Goal: Information Seeking & Learning: Learn about a topic

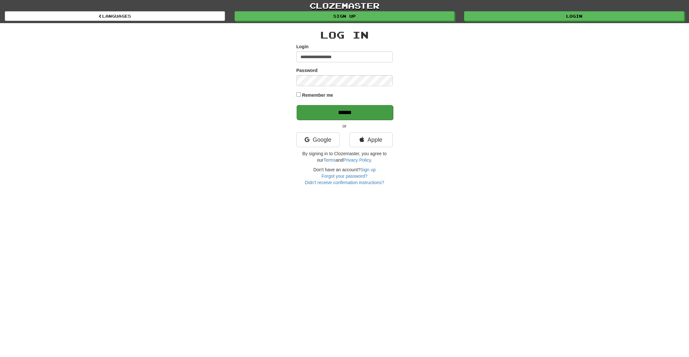
type input "**********"
click at [344, 119] on input "******" at bounding box center [345, 112] width 96 height 15
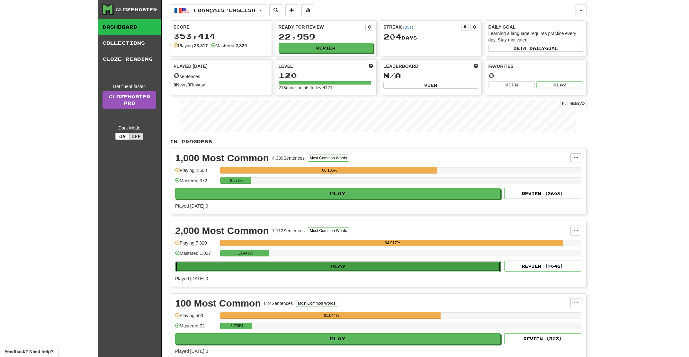
click at [311, 271] on button "Play" at bounding box center [338, 266] width 325 height 11
select select "**"
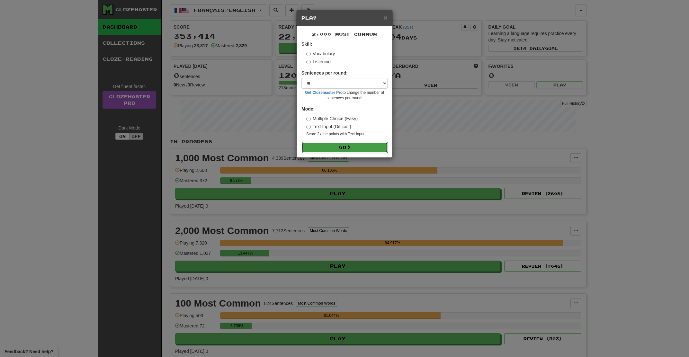
click at [332, 153] on button "Go" at bounding box center [345, 147] width 86 height 11
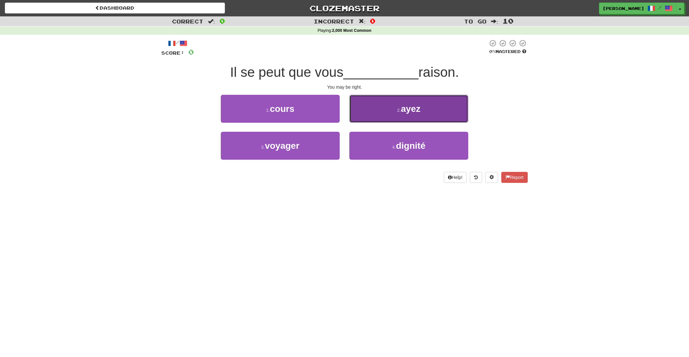
click at [379, 112] on button "2 . ayez" at bounding box center [408, 109] width 119 height 28
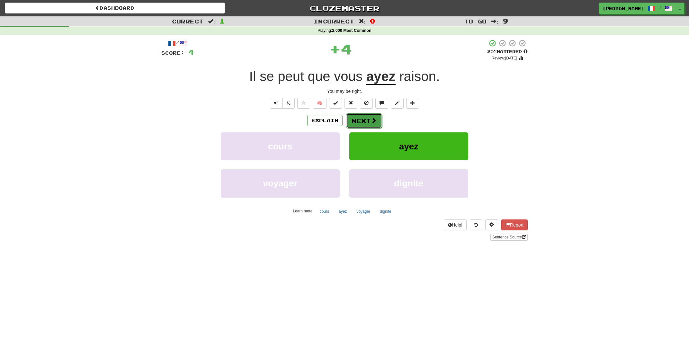
click at [353, 121] on button "Next" at bounding box center [364, 120] width 36 height 15
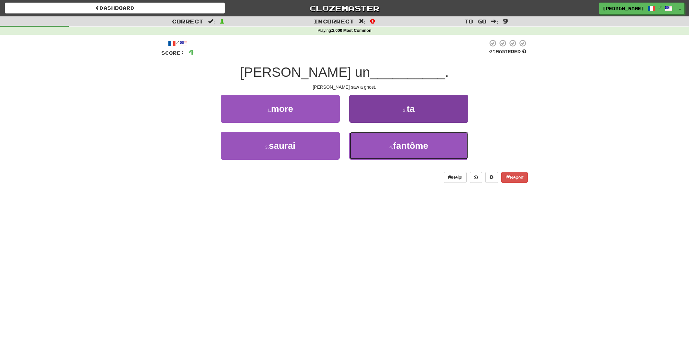
drag, startPoint x: 395, startPoint y: 154, endPoint x: 370, endPoint y: 144, distance: 26.5
click at [392, 153] on button "4 . fantôme" at bounding box center [408, 146] width 119 height 28
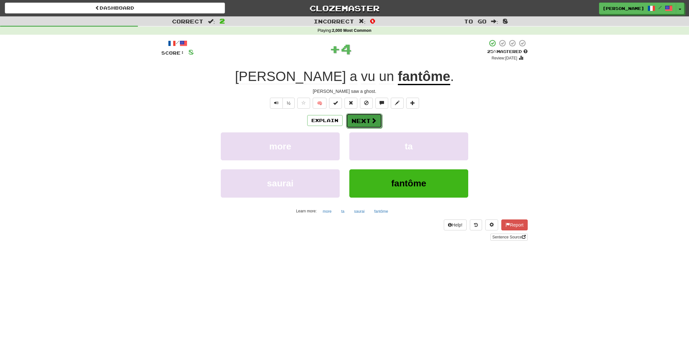
click at [367, 114] on button "Next" at bounding box center [364, 120] width 36 height 15
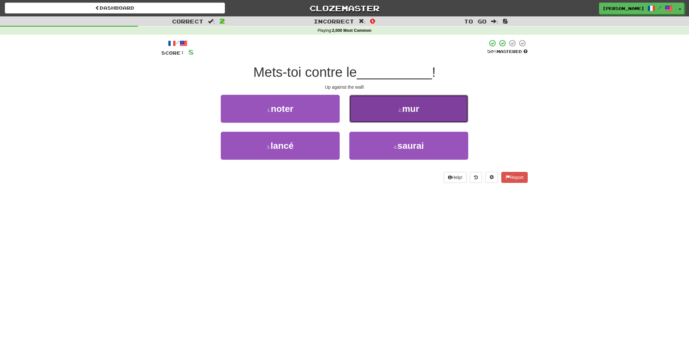
click at [364, 117] on button "2 . mur" at bounding box center [408, 109] width 119 height 28
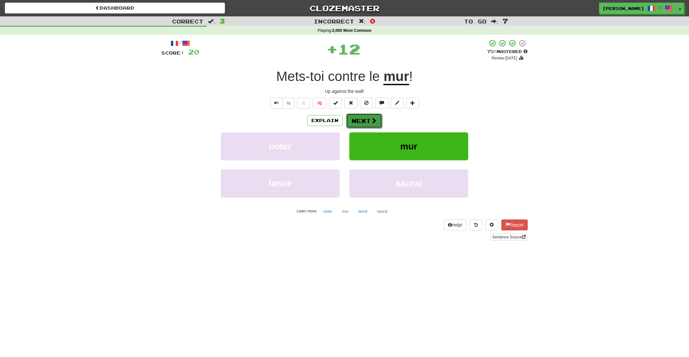
click at [363, 121] on button "Next" at bounding box center [364, 120] width 36 height 15
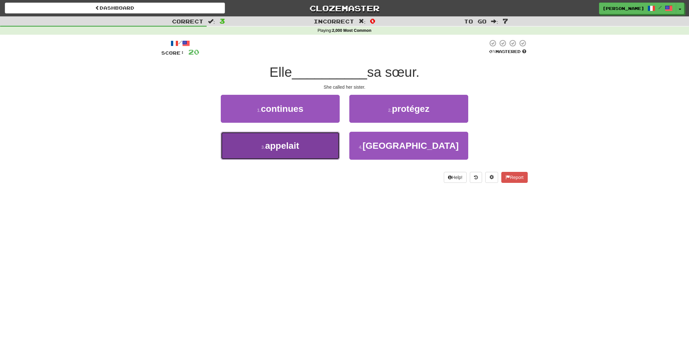
click at [307, 144] on button "3 . appelait" at bounding box center [280, 146] width 119 height 28
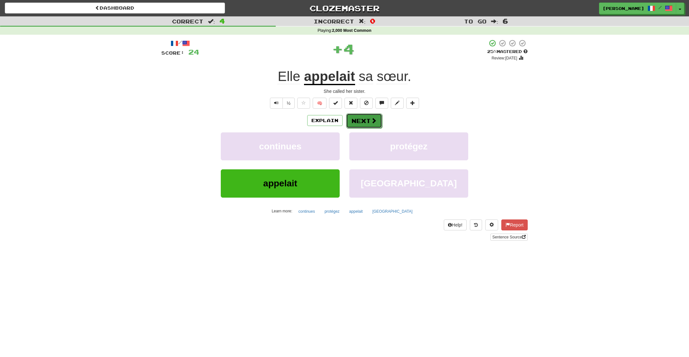
click at [370, 121] on button "Next" at bounding box center [364, 120] width 36 height 15
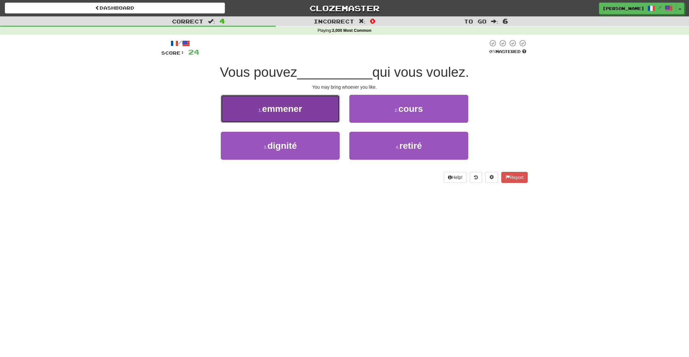
click at [324, 117] on button "1 . emmener" at bounding box center [280, 109] width 119 height 28
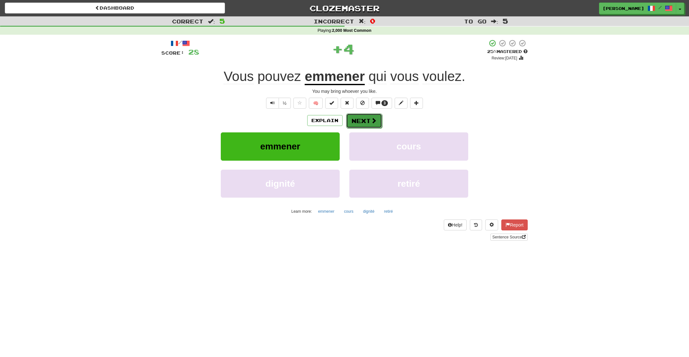
click at [361, 124] on button "Next" at bounding box center [364, 120] width 36 height 15
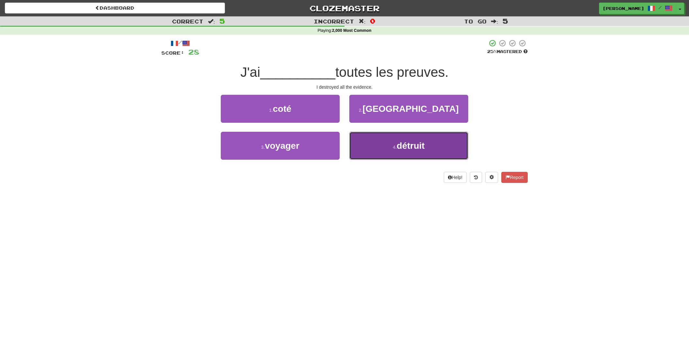
click at [427, 149] on button "4 . détruit" at bounding box center [408, 146] width 119 height 28
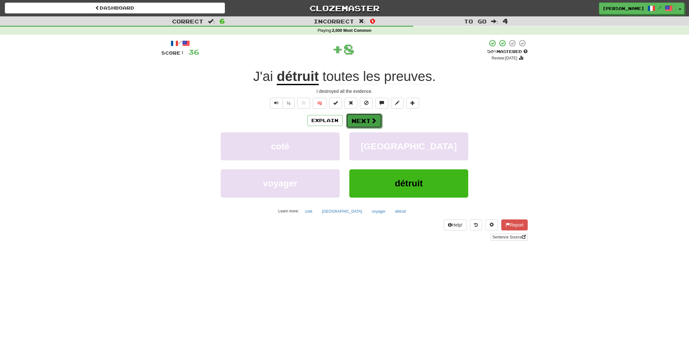
click at [366, 122] on button "Next" at bounding box center [364, 120] width 36 height 15
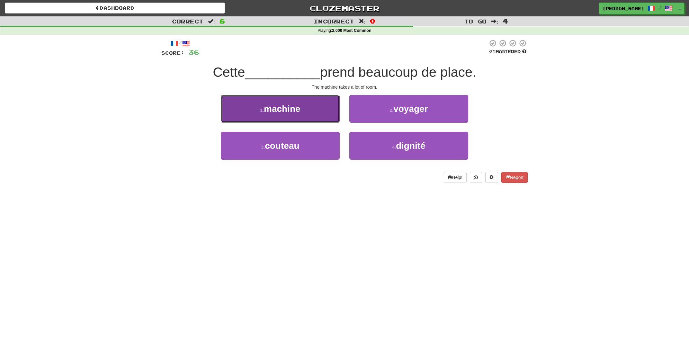
click at [326, 113] on button "1 . machine" at bounding box center [280, 109] width 119 height 28
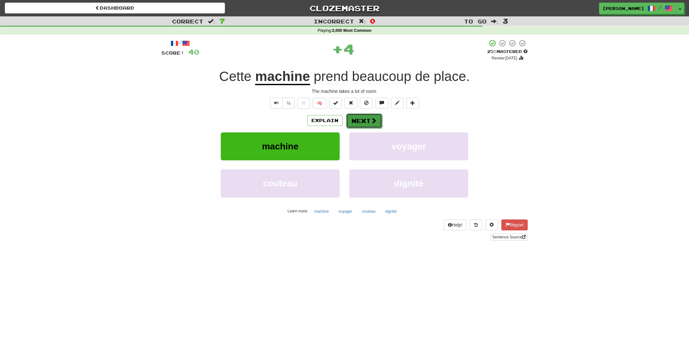
click at [354, 120] on button "Next" at bounding box center [364, 120] width 36 height 15
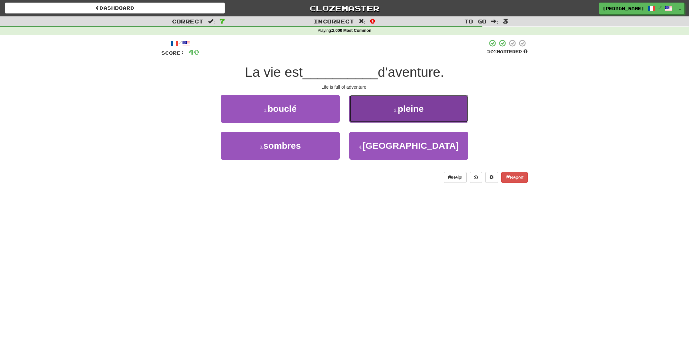
click at [360, 115] on button "2 . pleine" at bounding box center [408, 109] width 119 height 28
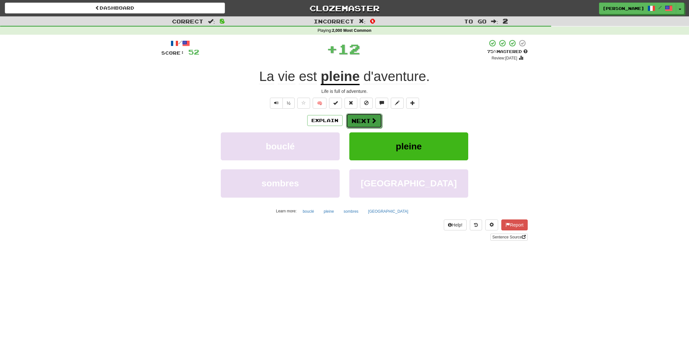
click at [367, 120] on button "Next" at bounding box center [364, 120] width 36 height 15
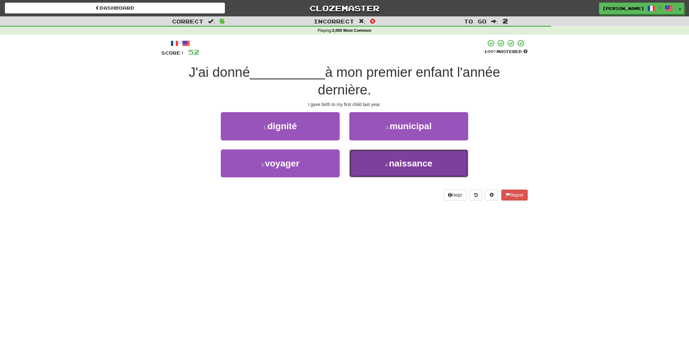
click at [383, 164] on button "4 . naissance" at bounding box center [408, 163] width 119 height 28
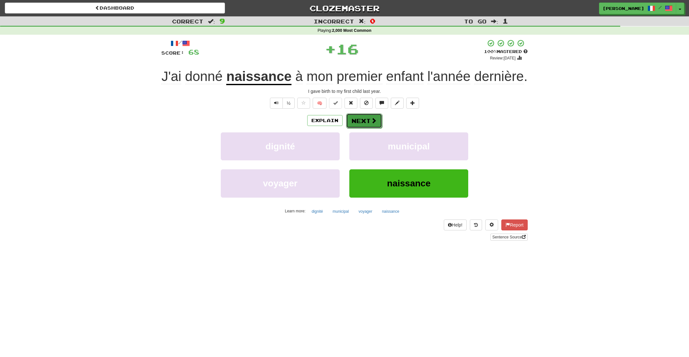
click at [368, 122] on button "Next" at bounding box center [364, 120] width 36 height 15
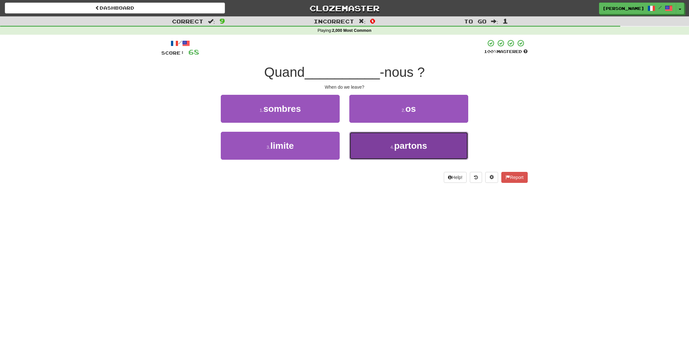
click at [381, 145] on button "4 . partons" at bounding box center [408, 146] width 119 height 28
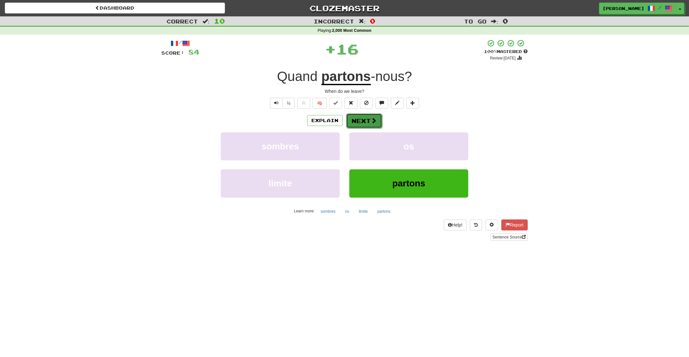
click at [371, 125] on button "Next" at bounding box center [364, 120] width 36 height 15
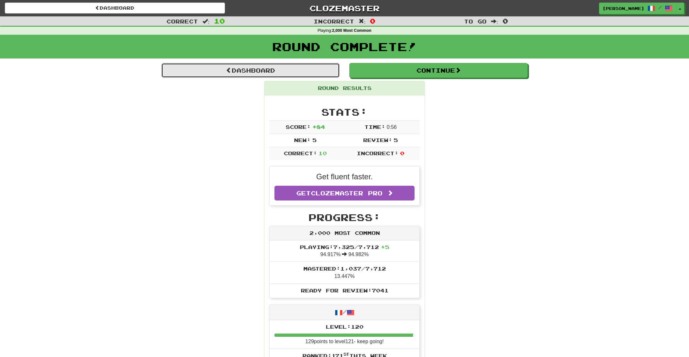
click at [263, 73] on link "Dashboard" at bounding box center [250, 70] width 178 height 15
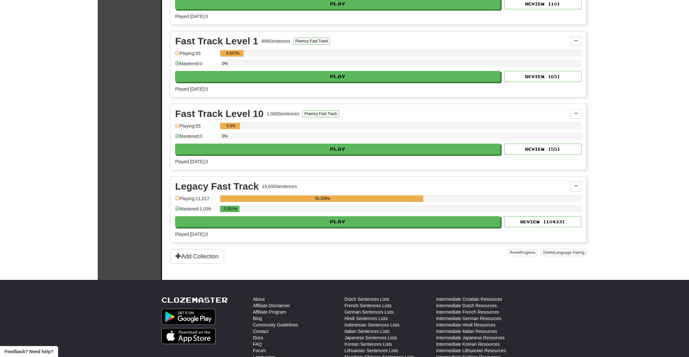
scroll to position [482, 0]
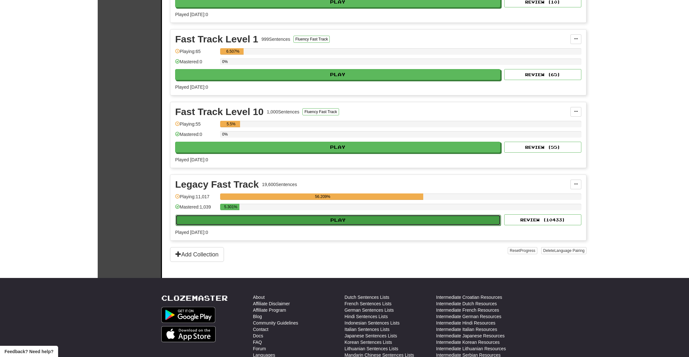
click at [330, 224] on button "Play" at bounding box center [338, 220] width 325 height 11
select select "**"
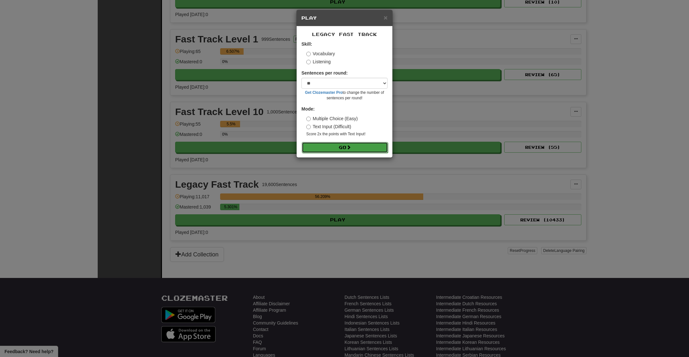
click at [338, 147] on button "Go" at bounding box center [345, 147] width 86 height 11
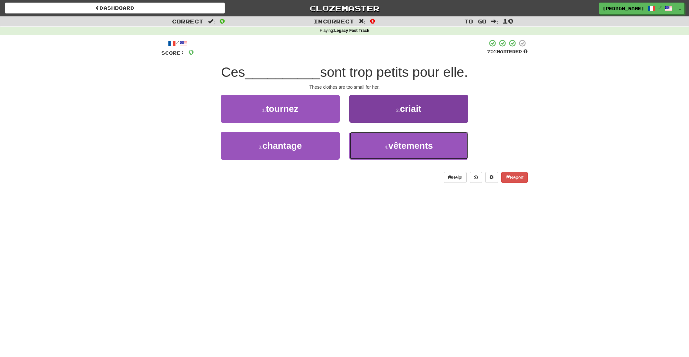
drag, startPoint x: 378, startPoint y: 150, endPoint x: 374, endPoint y: 147, distance: 5.3
click at [378, 150] on button "4 . vêtements" at bounding box center [408, 146] width 119 height 28
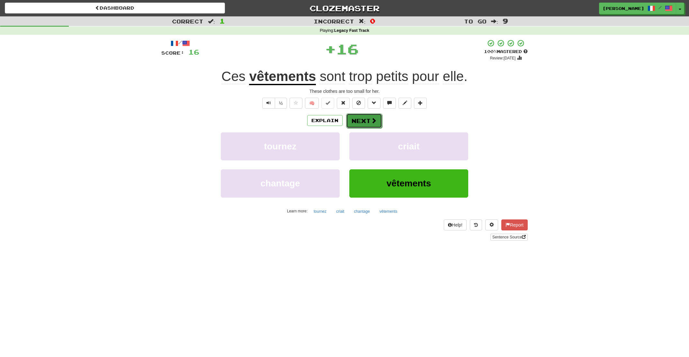
click at [367, 116] on button "Next" at bounding box center [364, 120] width 36 height 15
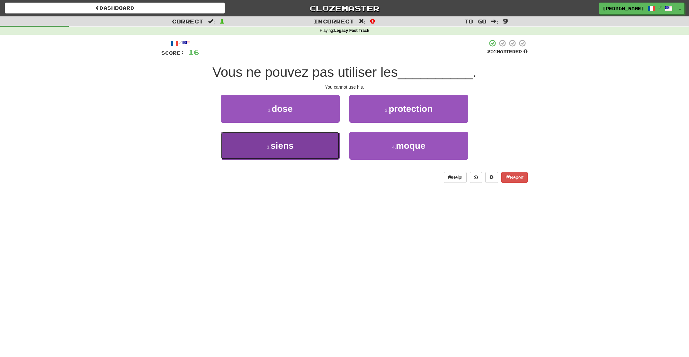
click at [313, 148] on button "3 . siens" at bounding box center [280, 146] width 119 height 28
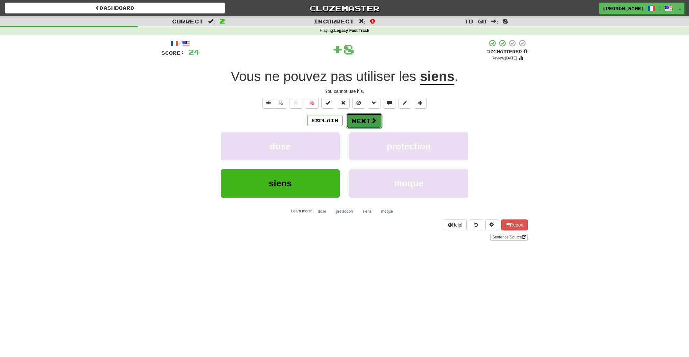
click at [370, 121] on button "Next" at bounding box center [364, 120] width 36 height 15
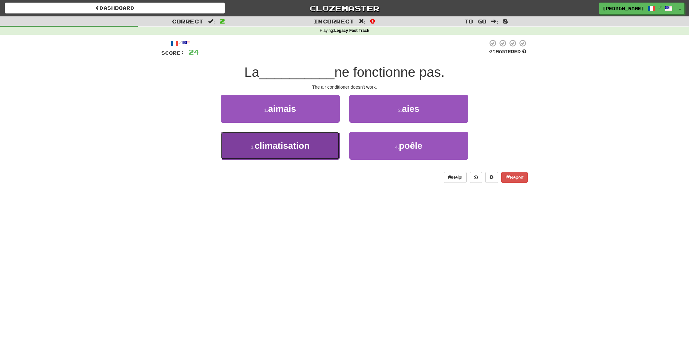
click at [308, 148] on span "climatisation" at bounding box center [282, 146] width 55 height 10
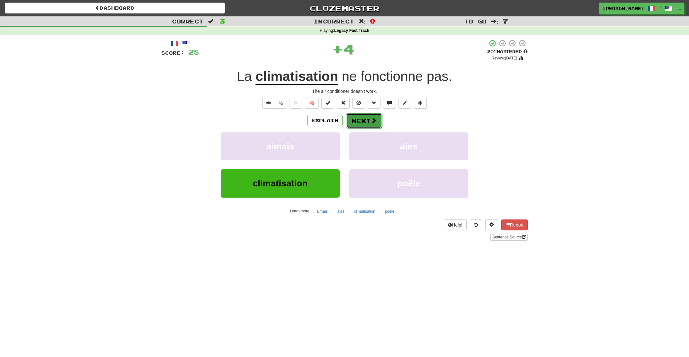
click at [371, 121] on span at bounding box center [374, 121] width 6 height 6
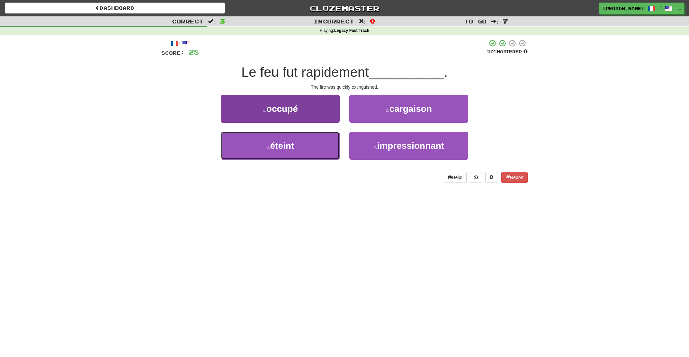
drag, startPoint x: 297, startPoint y: 151, endPoint x: 313, endPoint y: 142, distance: 18.7
click at [297, 152] on button "3 . éteint" at bounding box center [280, 146] width 119 height 28
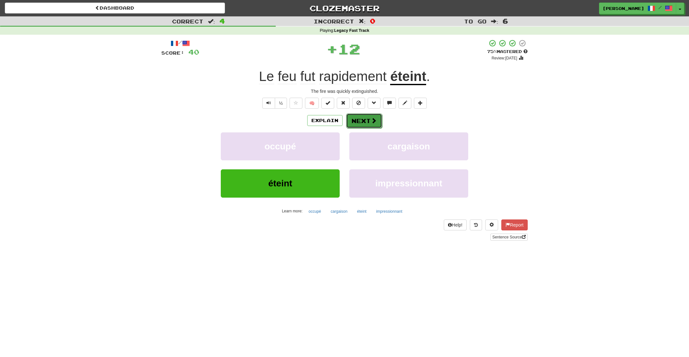
click at [368, 121] on button "Next" at bounding box center [364, 120] width 36 height 15
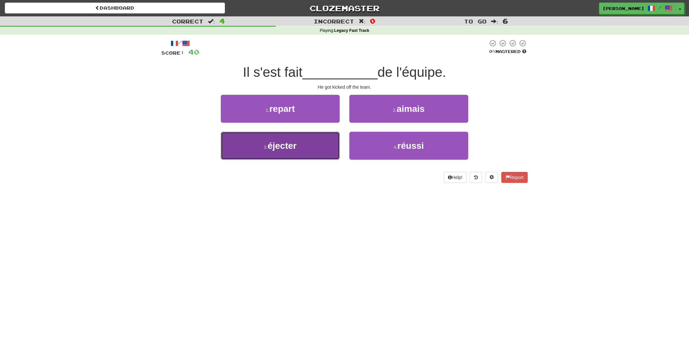
click at [298, 149] on button "3 . éjecter" at bounding box center [280, 146] width 119 height 28
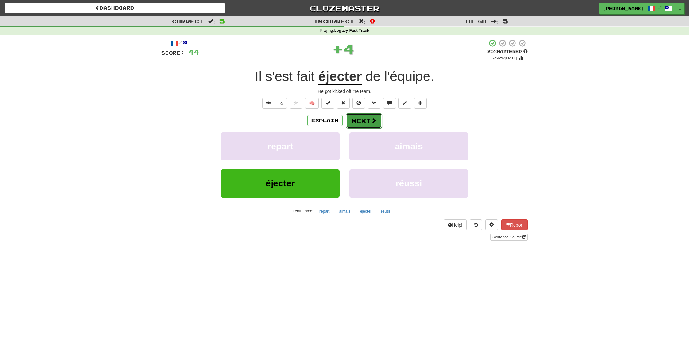
click at [357, 123] on button "Next" at bounding box center [364, 120] width 36 height 15
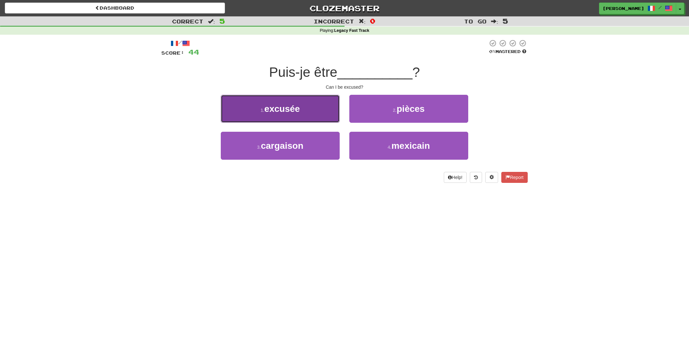
click at [316, 112] on button "1 . excusée" at bounding box center [280, 109] width 119 height 28
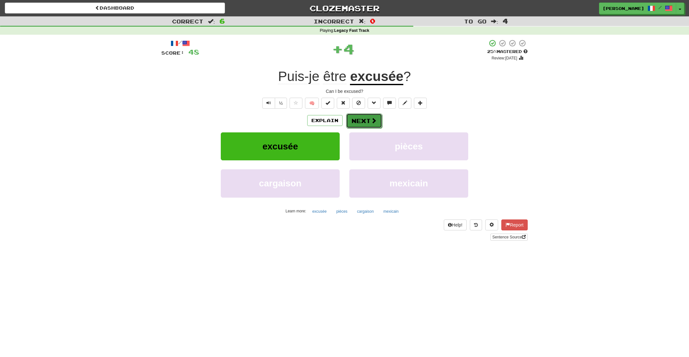
click at [365, 120] on button "Next" at bounding box center [364, 120] width 36 height 15
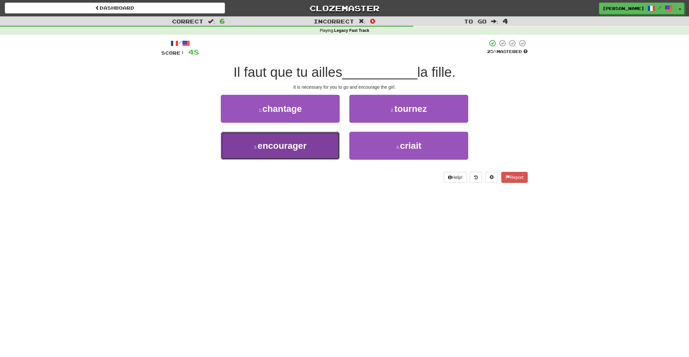
click at [312, 136] on button "3 . encourager" at bounding box center [280, 146] width 119 height 28
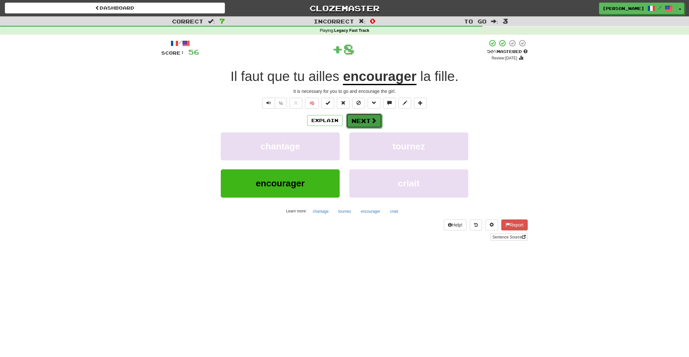
click at [364, 119] on button "Next" at bounding box center [364, 120] width 36 height 15
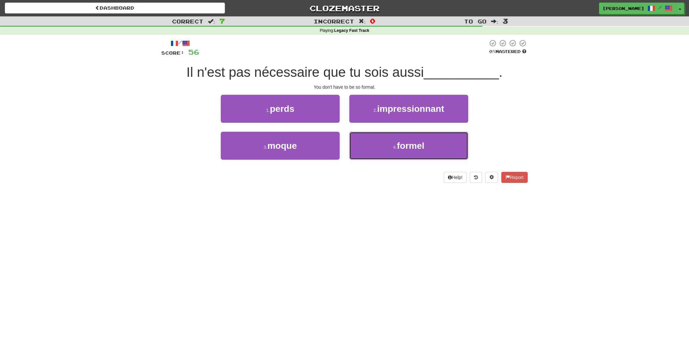
drag, startPoint x: 372, startPoint y: 137, endPoint x: 366, endPoint y: 130, distance: 9.6
click at [372, 138] on button "4 . formel" at bounding box center [408, 146] width 119 height 28
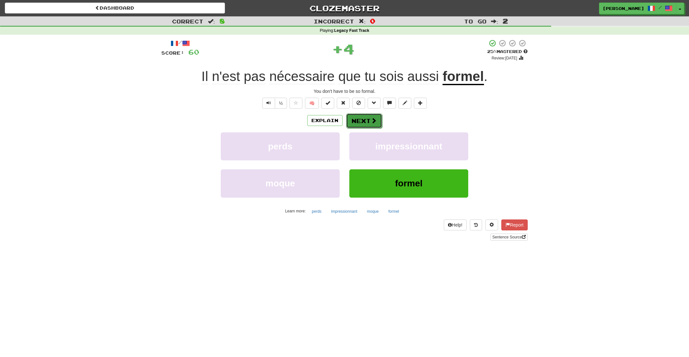
click at [358, 121] on button "Next" at bounding box center [364, 120] width 36 height 15
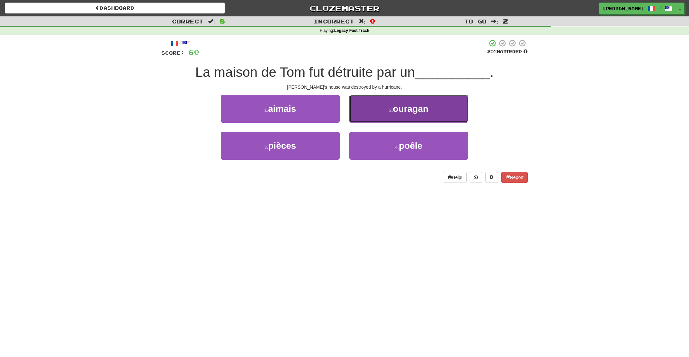
click at [366, 117] on button "2 . ouragan" at bounding box center [408, 109] width 119 height 28
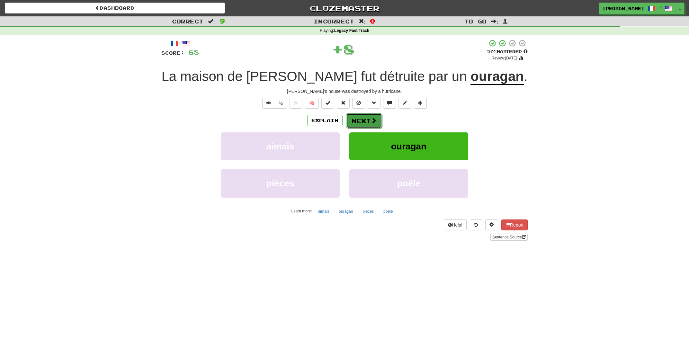
click at [350, 122] on button "Next" at bounding box center [364, 120] width 36 height 15
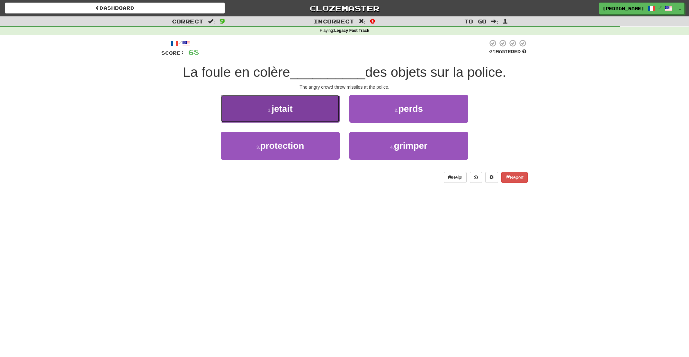
click at [321, 116] on button "1 . jetait" at bounding box center [280, 109] width 119 height 28
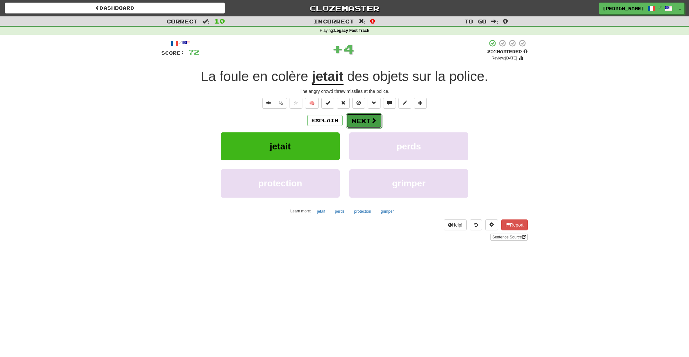
click at [361, 114] on button "Next" at bounding box center [364, 120] width 36 height 15
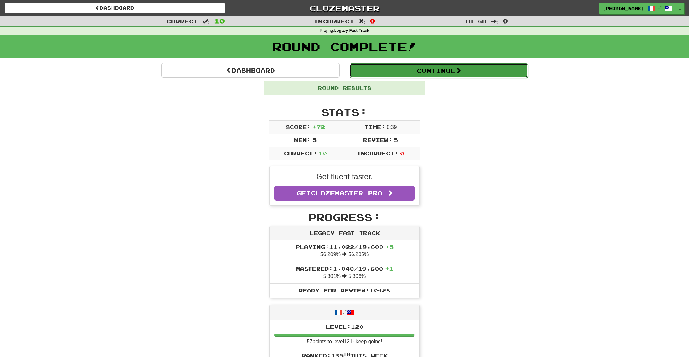
click at [406, 73] on button "Continue" at bounding box center [439, 70] width 178 height 15
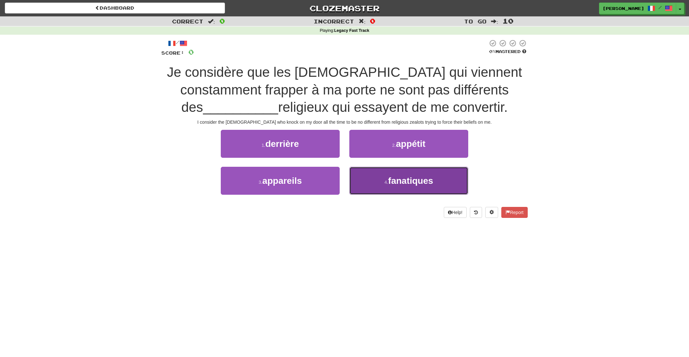
click at [389, 179] on button "4 . fanatiques" at bounding box center [408, 181] width 119 height 28
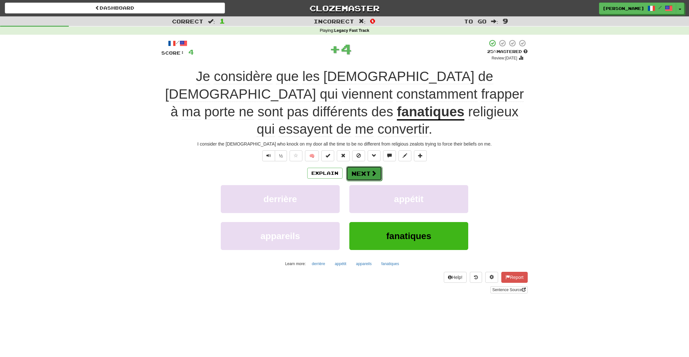
click at [374, 170] on span at bounding box center [374, 173] width 6 height 6
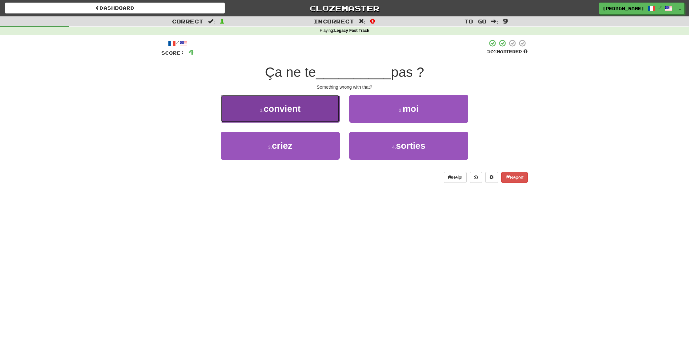
click at [320, 116] on button "1 . convient" at bounding box center [280, 109] width 119 height 28
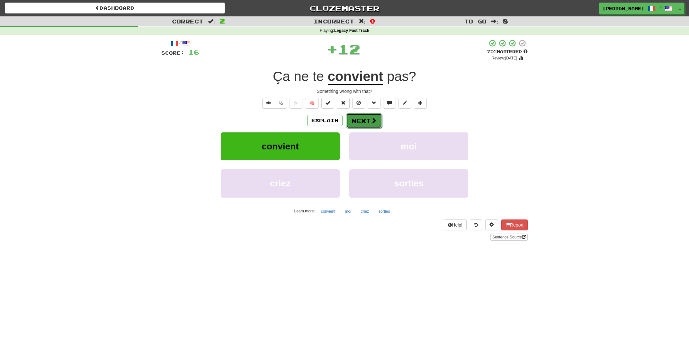
click at [364, 120] on button "Next" at bounding box center [364, 120] width 36 height 15
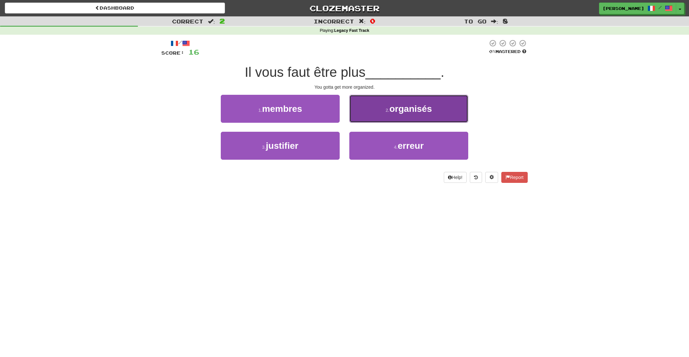
click at [365, 115] on button "2 . organisés" at bounding box center [408, 109] width 119 height 28
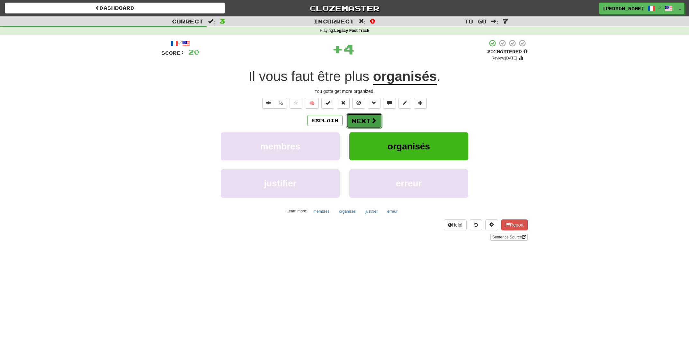
click at [365, 117] on button "Next" at bounding box center [364, 120] width 36 height 15
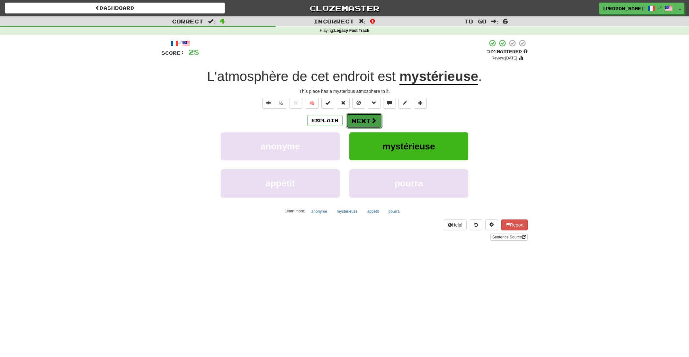
click at [364, 121] on button "Next" at bounding box center [364, 120] width 36 height 15
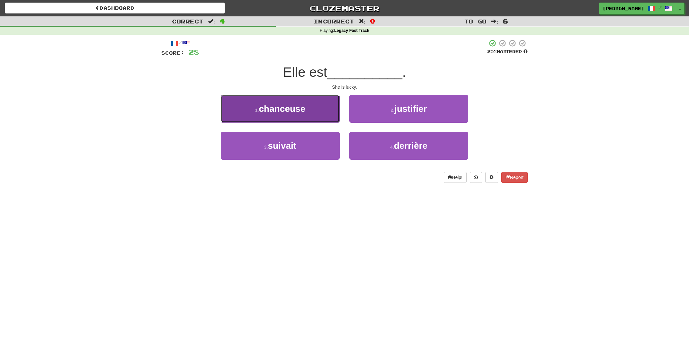
click at [299, 113] on span "chanceuse" at bounding box center [282, 109] width 47 height 10
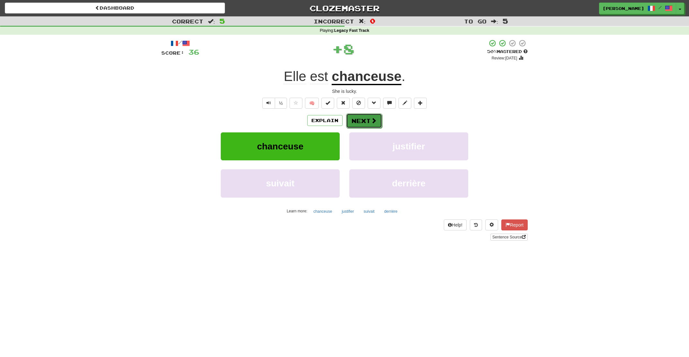
click at [371, 118] on span at bounding box center [374, 121] width 6 height 6
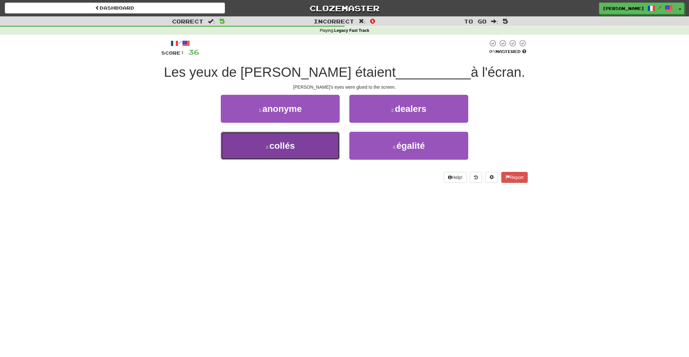
click at [256, 147] on button "3 . collés" at bounding box center [280, 146] width 119 height 28
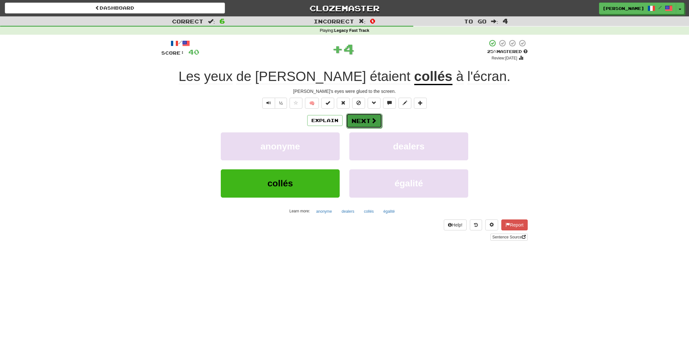
click at [356, 123] on button "Next" at bounding box center [364, 120] width 36 height 15
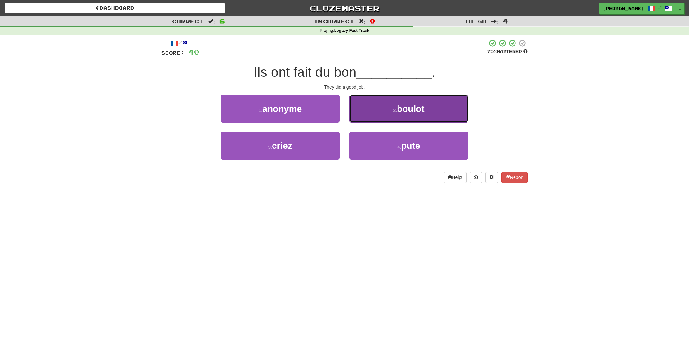
click at [383, 111] on button "2 . boulot" at bounding box center [408, 109] width 119 height 28
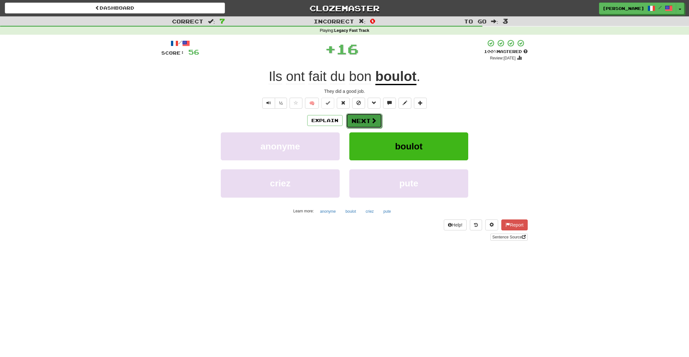
click at [358, 119] on button "Next" at bounding box center [364, 120] width 36 height 15
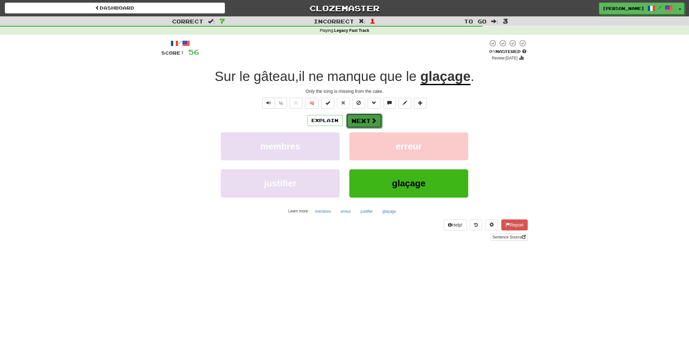
click at [365, 120] on button "Next" at bounding box center [364, 120] width 36 height 15
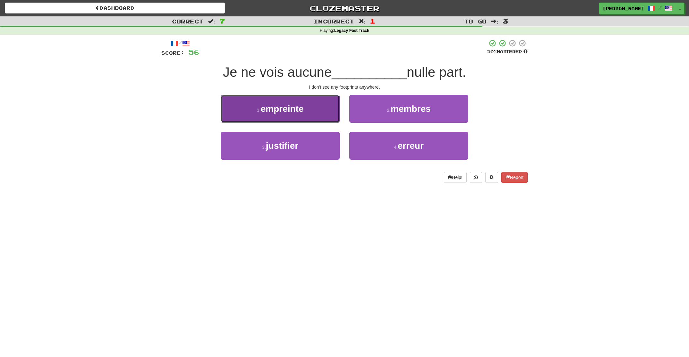
click at [299, 111] on span "empreinte" at bounding box center [282, 109] width 43 height 10
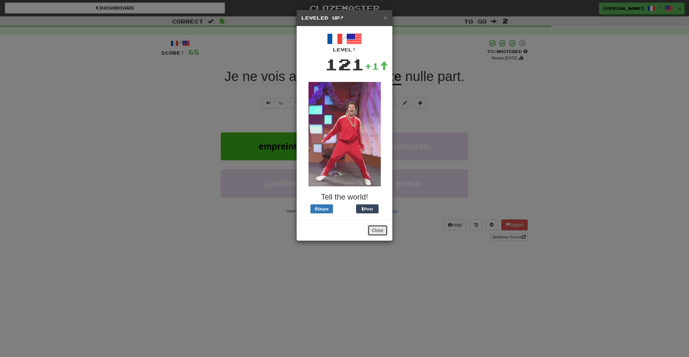
click at [375, 231] on button "Close" at bounding box center [378, 230] width 20 height 11
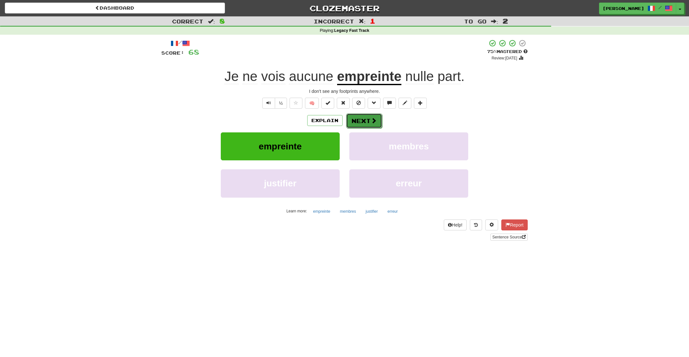
click at [363, 120] on button "Next" at bounding box center [364, 120] width 36 height 15
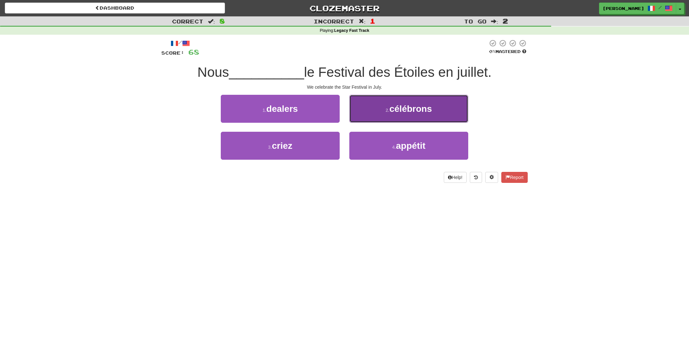
click at [370, 111] on button "2 . célébrons" at bounding box center [408, 109] width 119 height 28
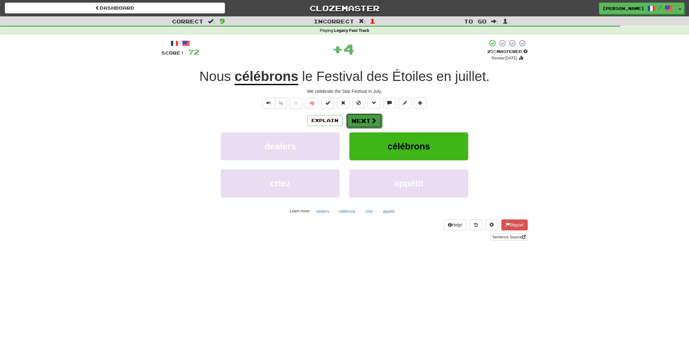
click at [355, 121] on button "Next" at bounding box center [364, 120] width 36 height 15
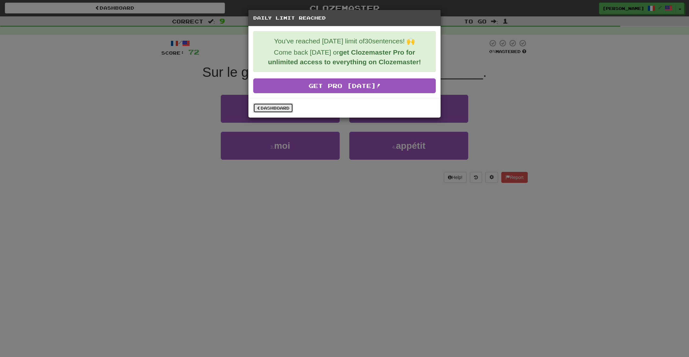
click at [277, 108] on link "Dashboard" at bounding box center [273, 108] width 40 height 10
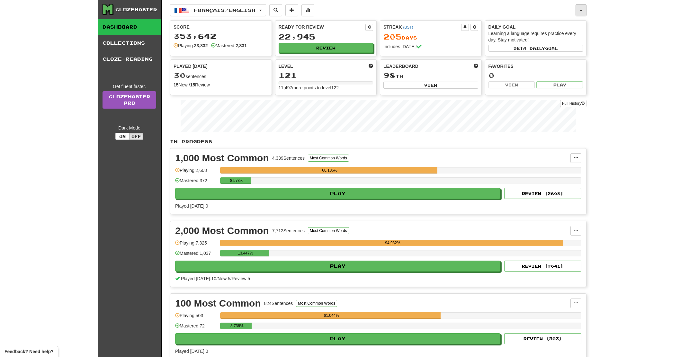
click at [582, 12] on button "button" at bounding box center [581, 10] width 11 height 12
click at [581, 9] on button "button" at bounding box center [581, 10] width 11 height 12
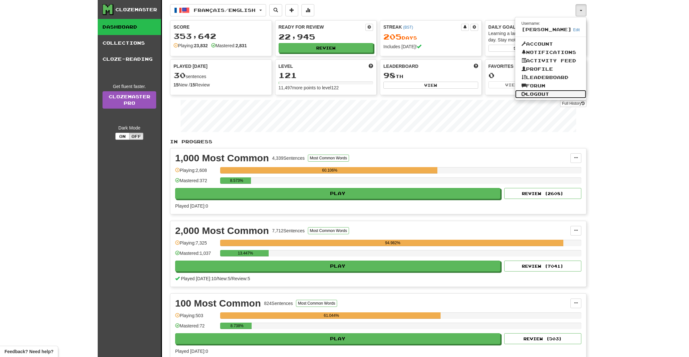
click at [551, 92] on link "Logout" at bounding box center [550, 94] width 71 height 8
